Goal: Task Accomplishment & Management: Manage account settings

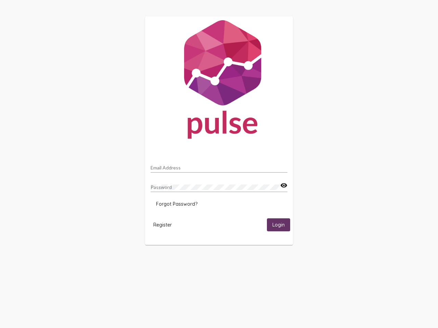
click at [219, 166] on input "Email Address" at bounding box center [219, 167] width 137 height 5
click at [284, 186] on mat-icon "visibility" at bounding box center [283, 186] width 7 height 8
click at [177, 204] on span "Forgot Password?" at bounding box center [176, 204] width 41 height 6
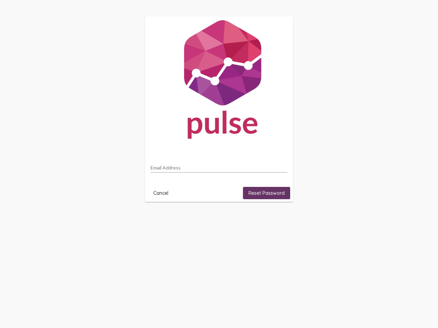
click at [163, 219] on html "Email Address Cancel Reset Password" at bounding box center [219, 109] width 438 height 219
click at [279, 219] on html "Email Address Cancel Reset Password" at bounding box center [219, 109] width 438 height 219
